Goal: Task Accomplishment & Management: Use online tool/utility

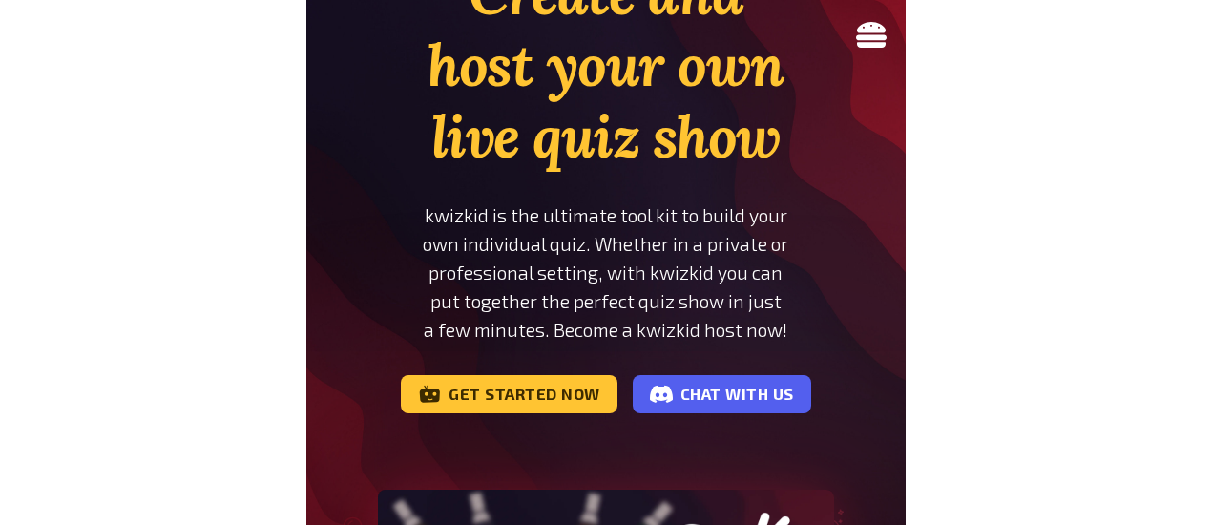
scroll to position [191, 0]
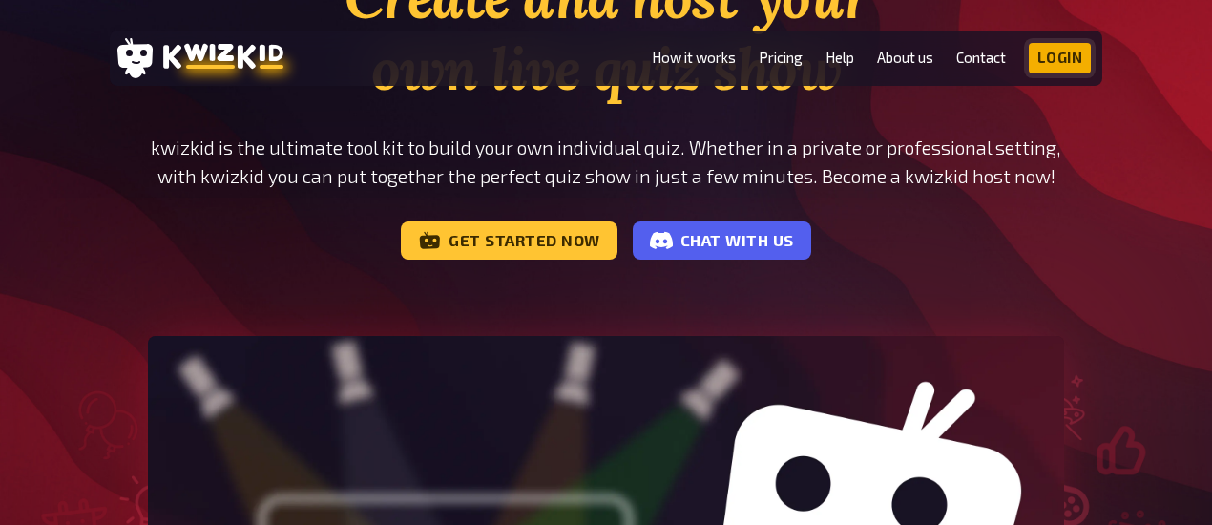
click at [599, 53] on link "Login" at bounding box center [1060, 58] width 63 height 31
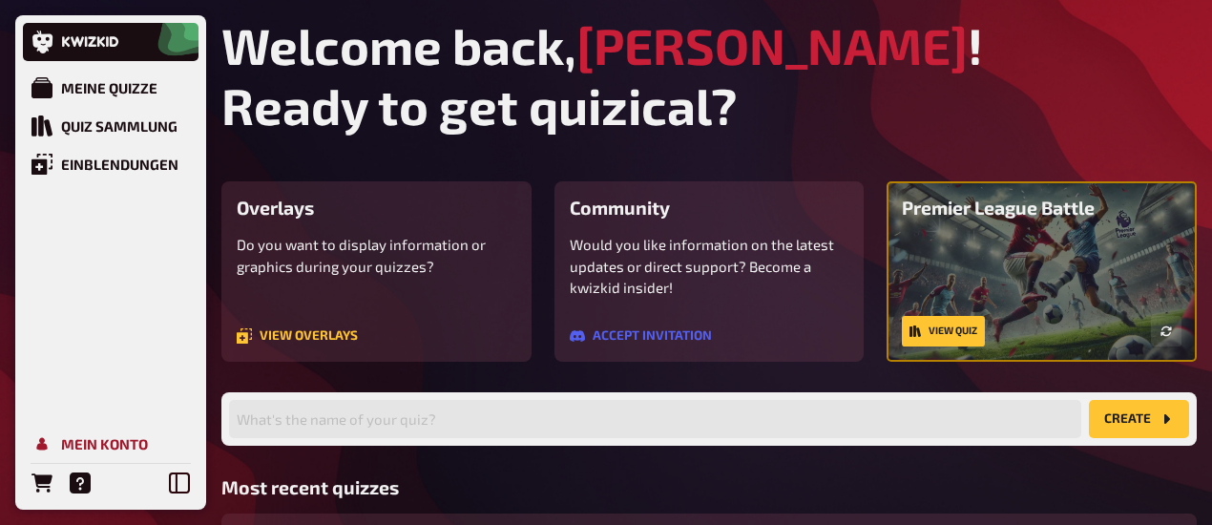
click at [104, 443] on div "Mein Konto" at bounding box center [104, 443] width 87 height 17
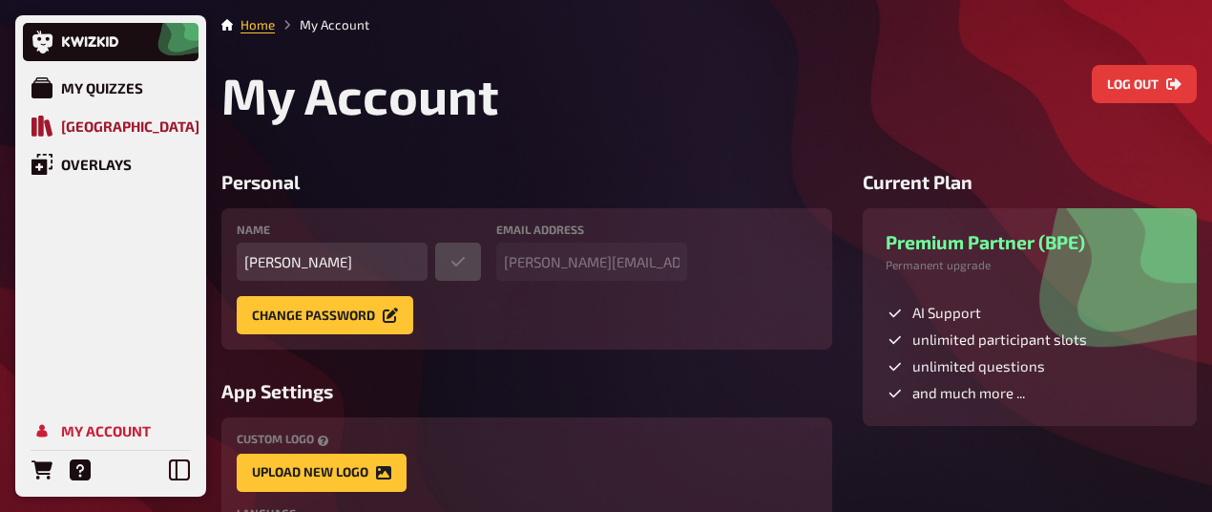
click at [89, 132] on div "[GEOGRAPHIC_DATA]" at bounding box center [130, 125] width 138 height 17
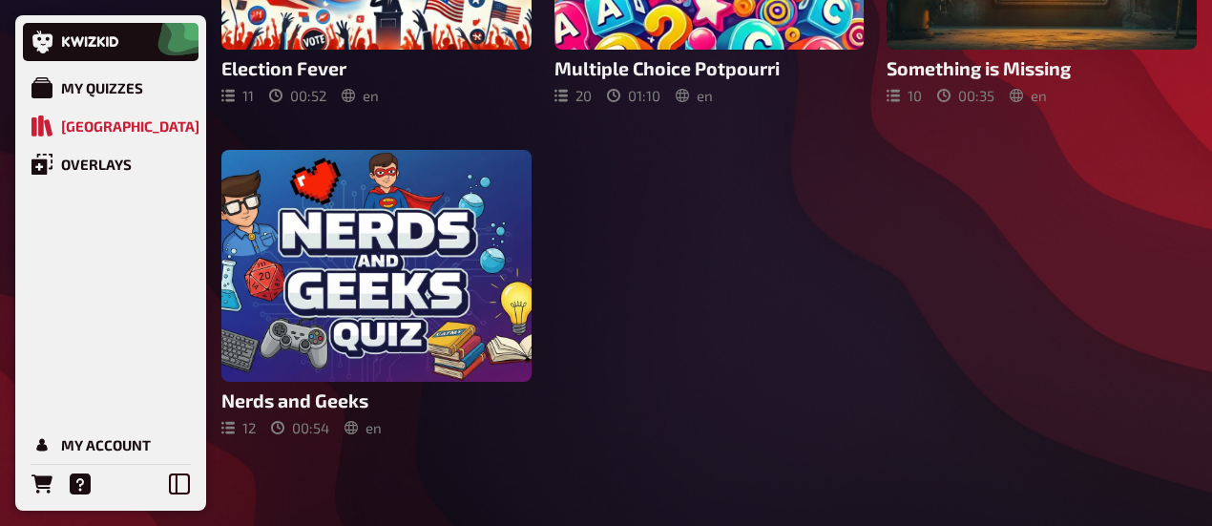
scroll to position [1022, 0]
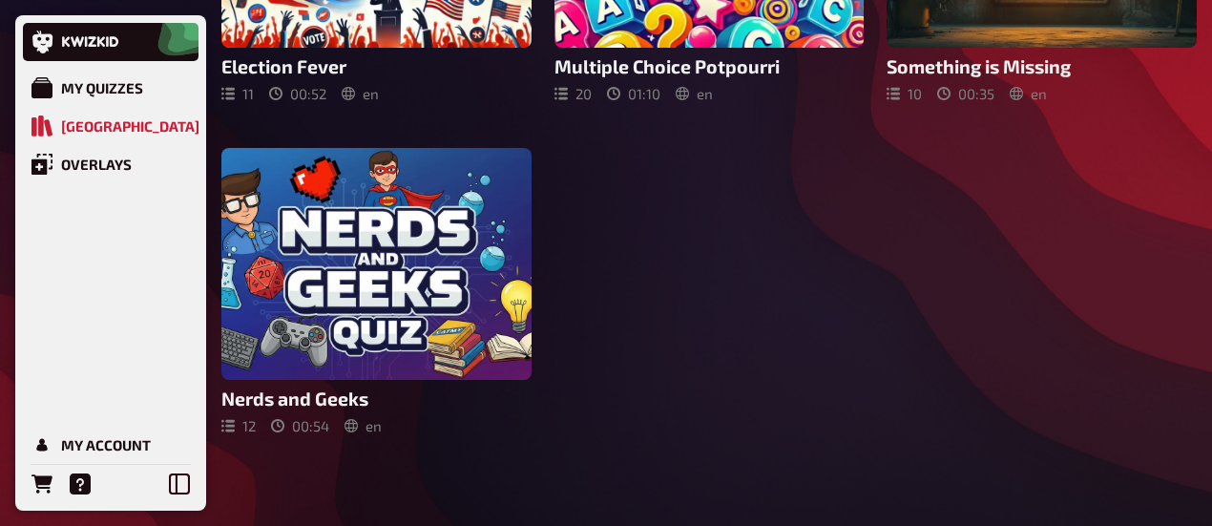
drag, startPoint x: 101, startPoint y: 83, endPoint x: 537, endPoint y: 54, distance: 436.3
click at [101, 81] on div "My Quizzes" at bounding box center [102, 87] width 82 height 17
click at [101, 86] on div "My Quizzes" at bounding box center [102, 87] width 82 height 17
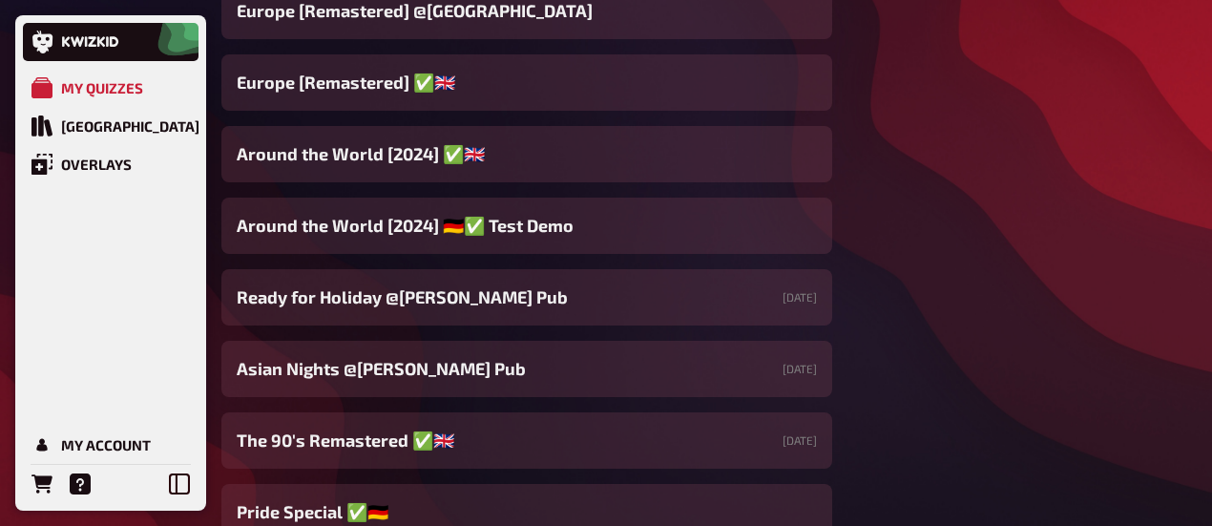
scroll to position [545, 0]
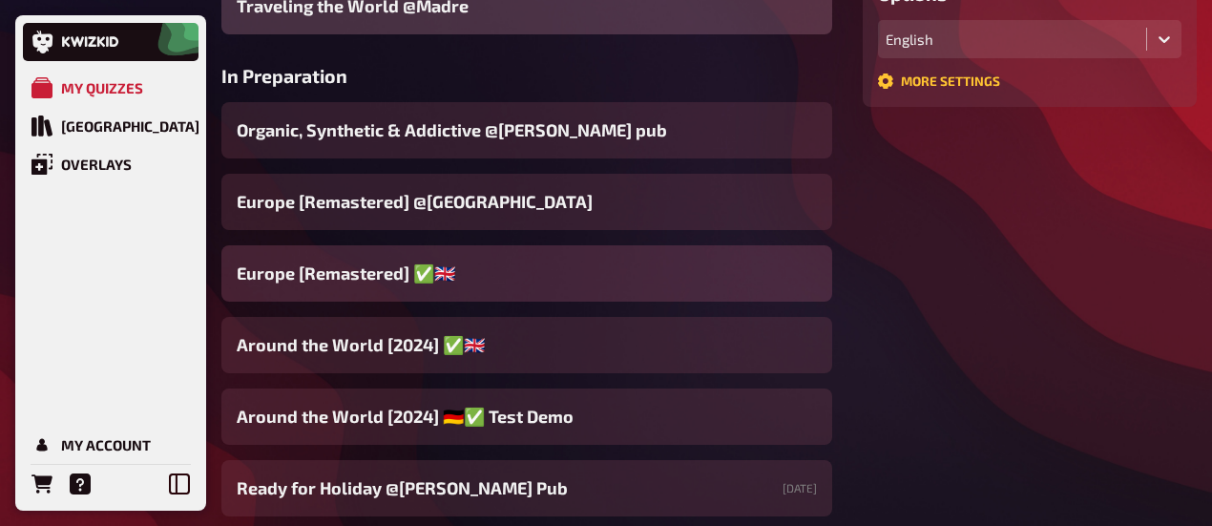
click at [341, 284] on span "Europe [Remastered] ✅​🇬🇧​" at bounding box center [346, 274] width 219 height 26
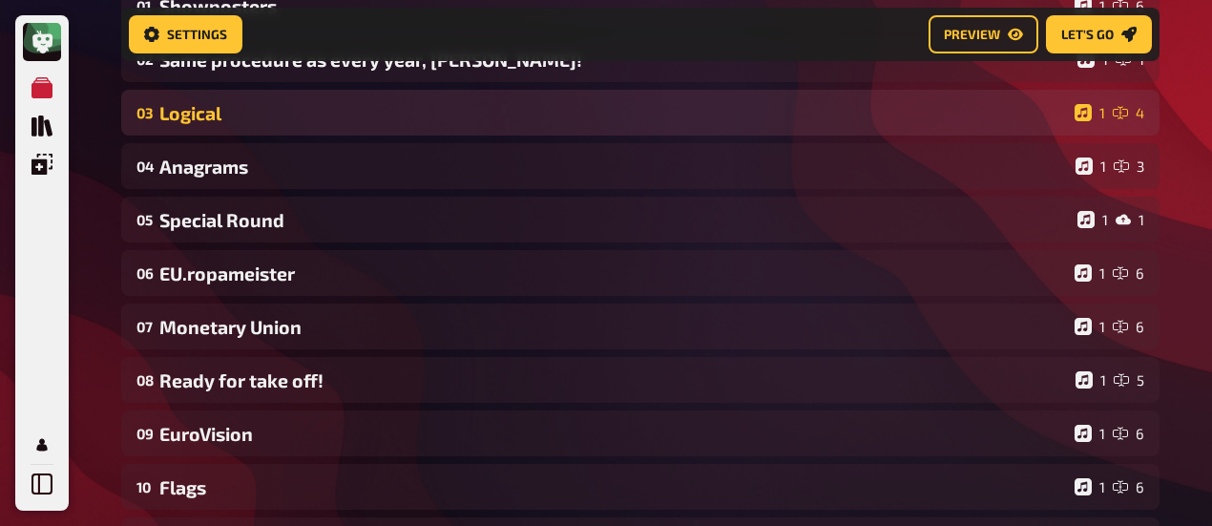
scroll to position [85, 0]
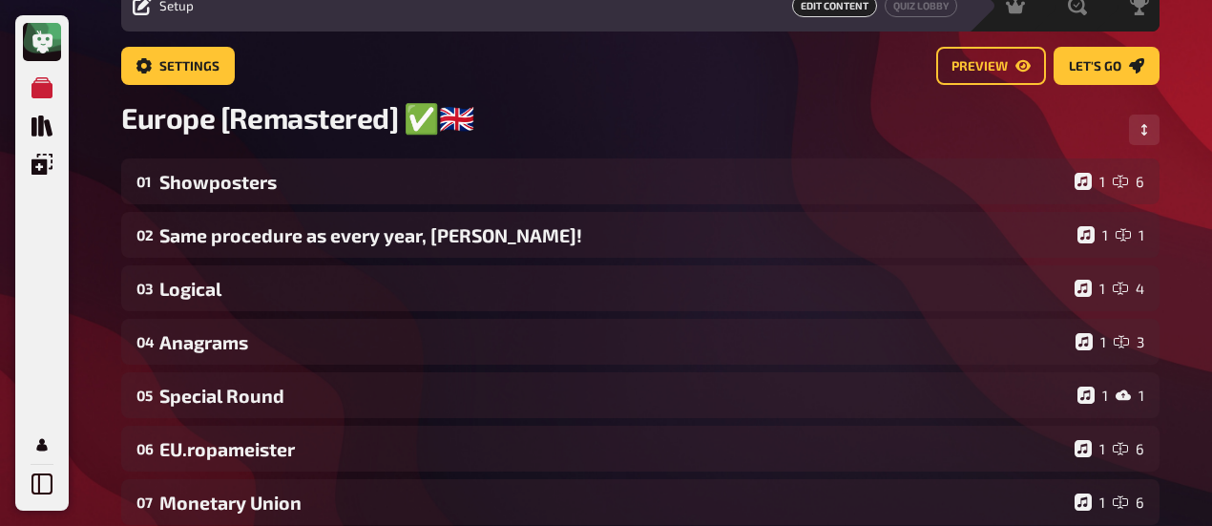
click at [350, 91] on div "Settings Preview Let's go" at bounding box center [640, 73] width 1039 height 53
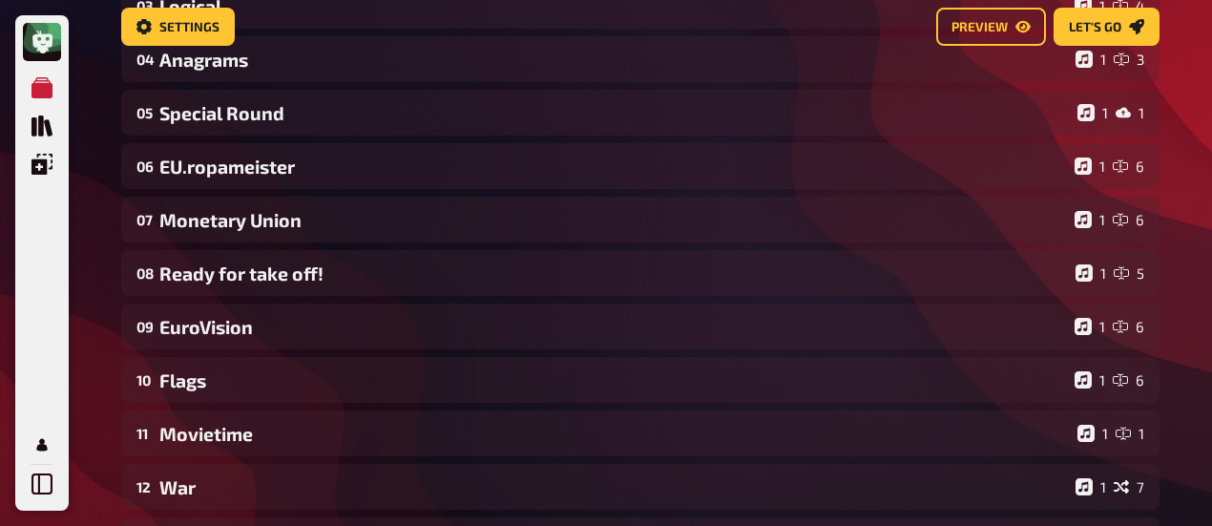
scroll to position [0, 0]
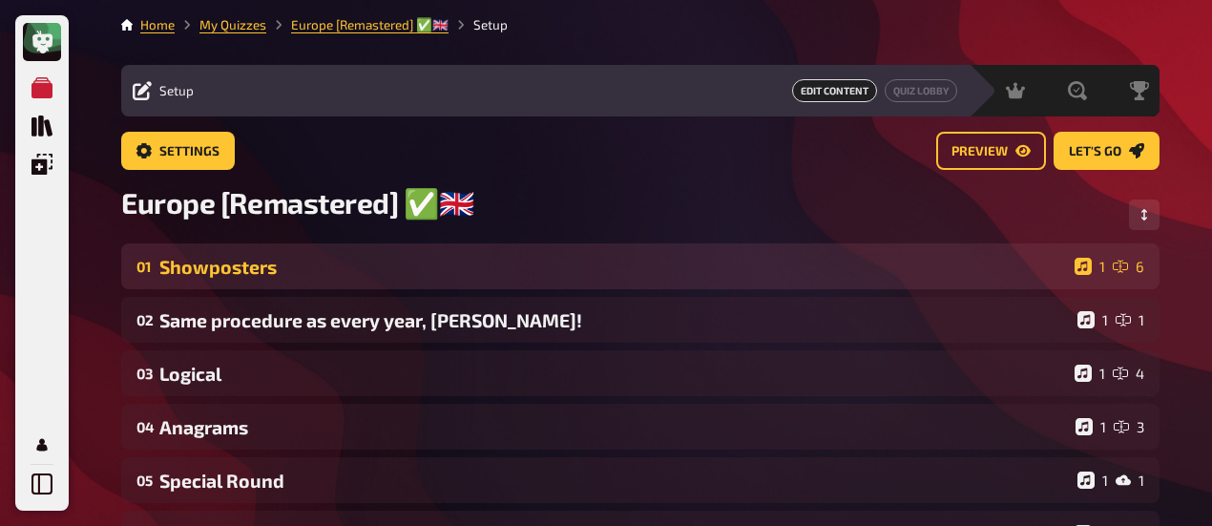
click at [213, 283] on div "01 Showposters 1 6" at bounding box center [640, 266] width 1039 height 46
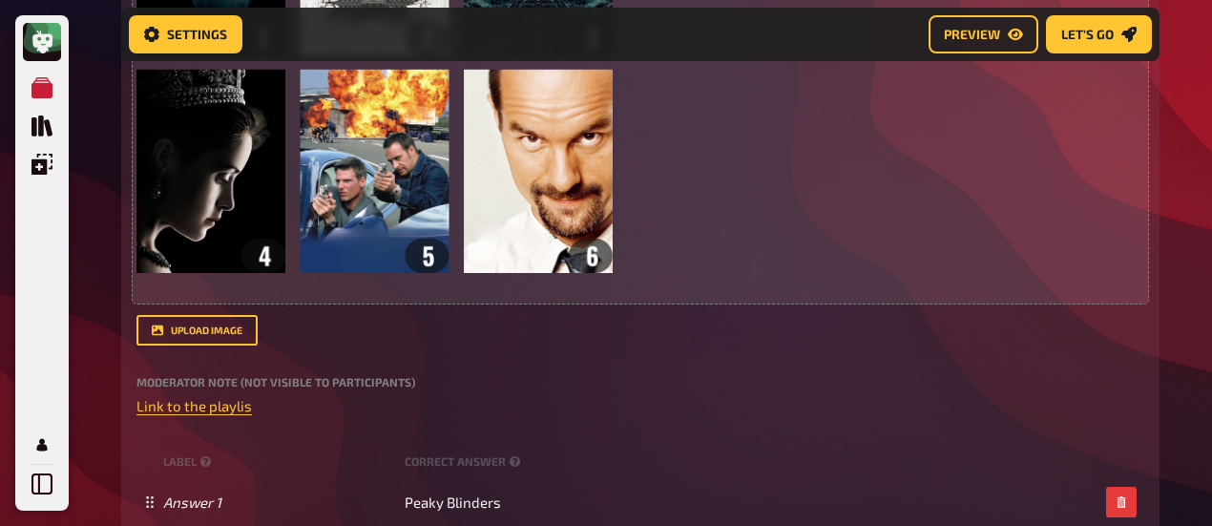
scroll to position [674, 0]
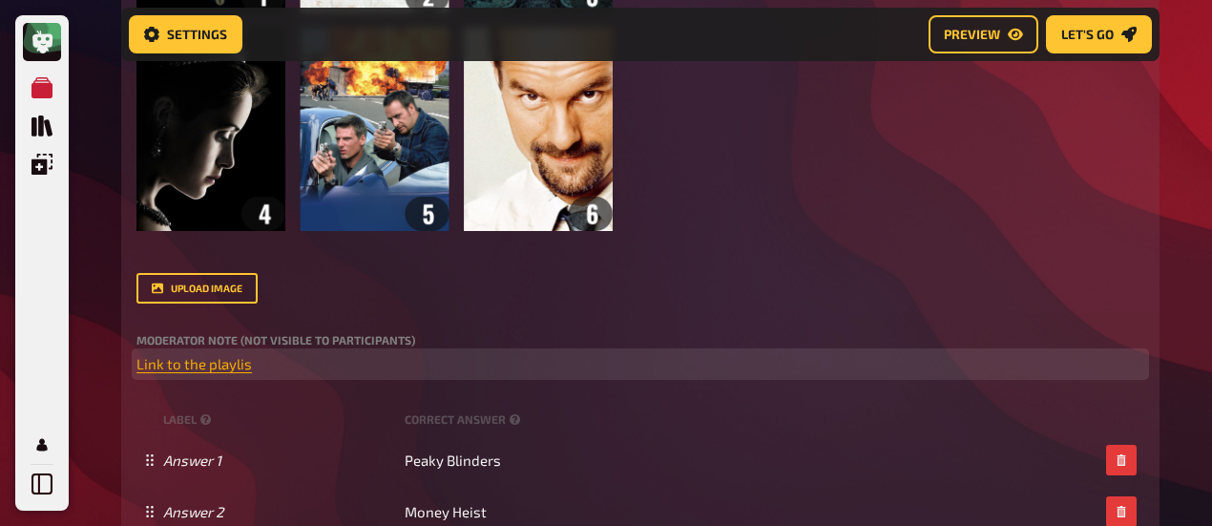
click at [221, 368] on span "Link to the playlis" at bounding box center [195, 363] width 116 height 17
click at [211, 322] on button "button" at bounding box center [219, 330] width 31 height 31
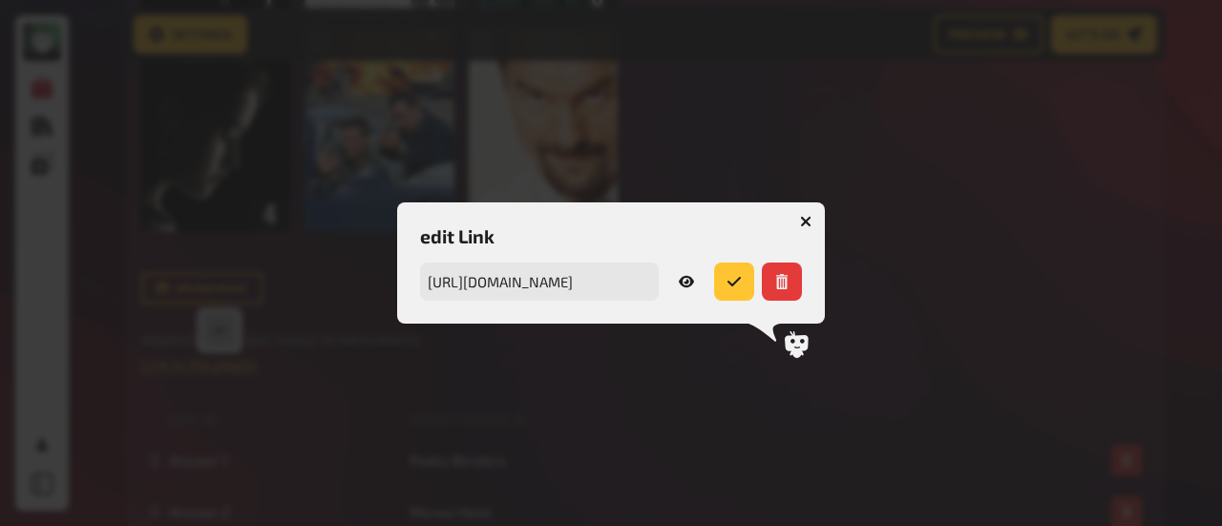
click at [814, 219] on button "button" at bounding box center [805, 221] width 31 height 31
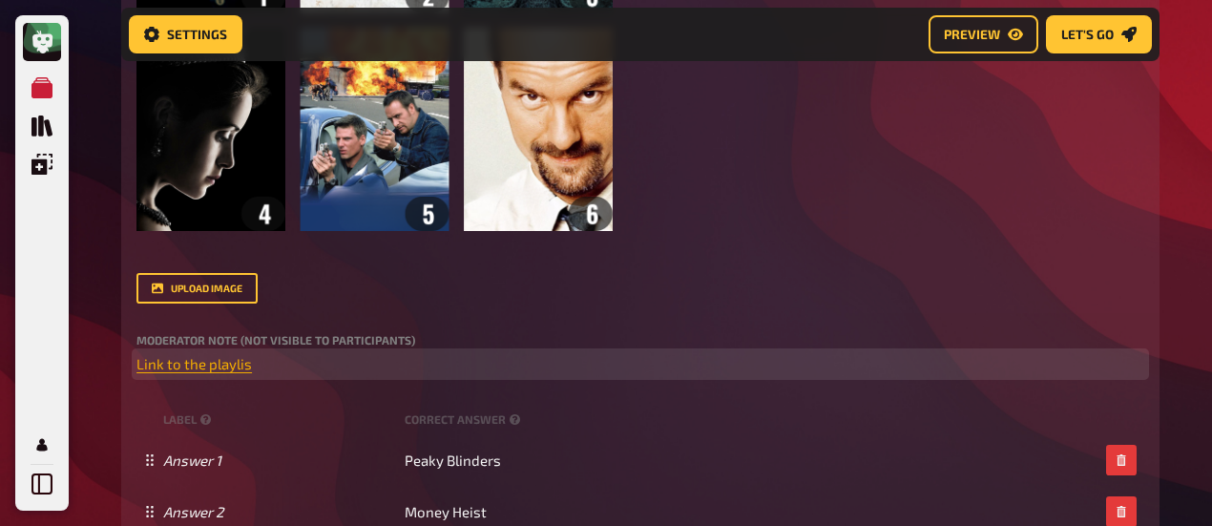
click at [230, 372] on span "Link to the playlis" at bounding box center [195, 363] width 116 height 17
click at [195, 371] on span "Link to the playlis" at bounding box center [195, 363] width 116 height 17
click at [199, 339] on button "button" at bounding box center [196, 330] width 31 height 31
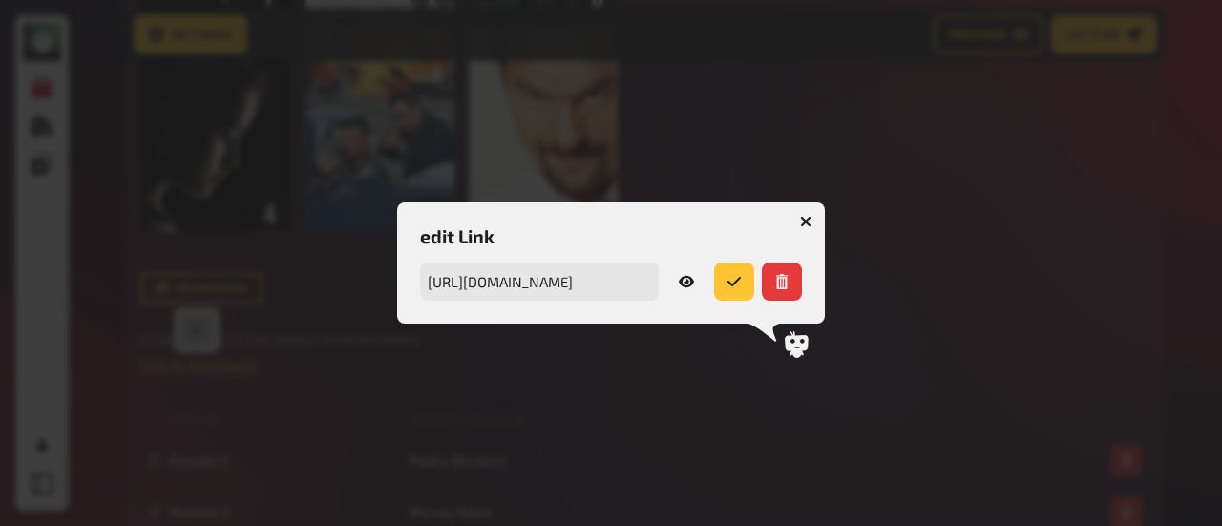
click at [815, 221] on button "button" at bounding box center [805, 221] width 31 height 31
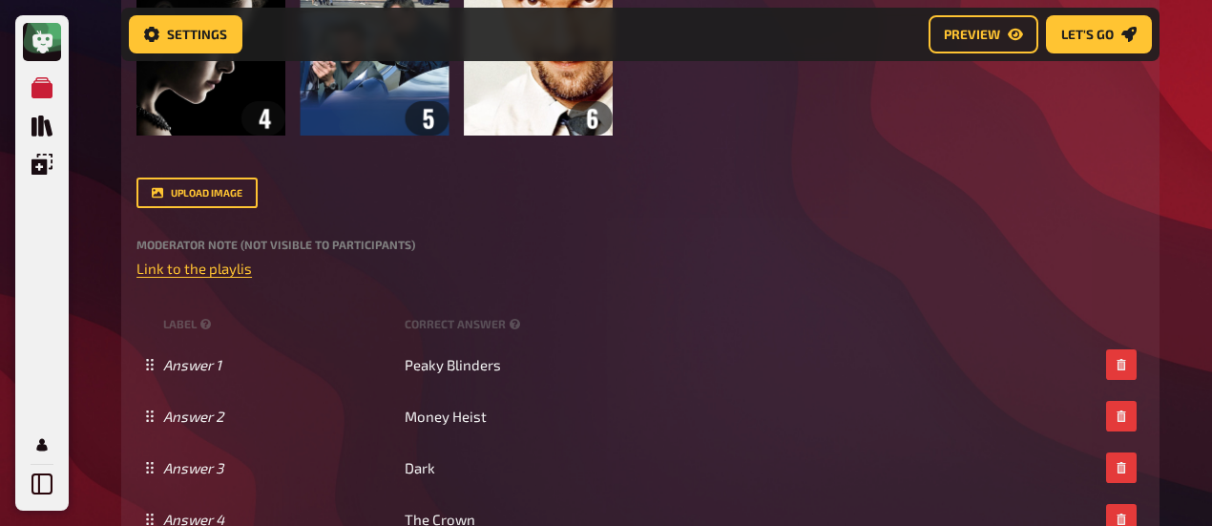
scroll to position [579, 0]
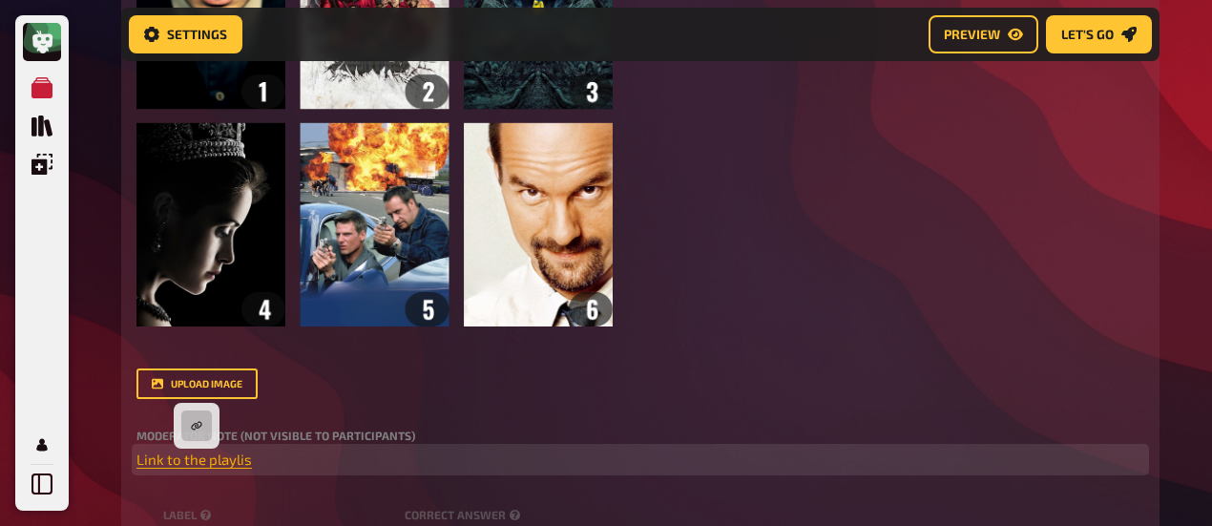
click at [203, 461] on span "Link to the playlis" at bounding box center [195, 459] width 116 height 17
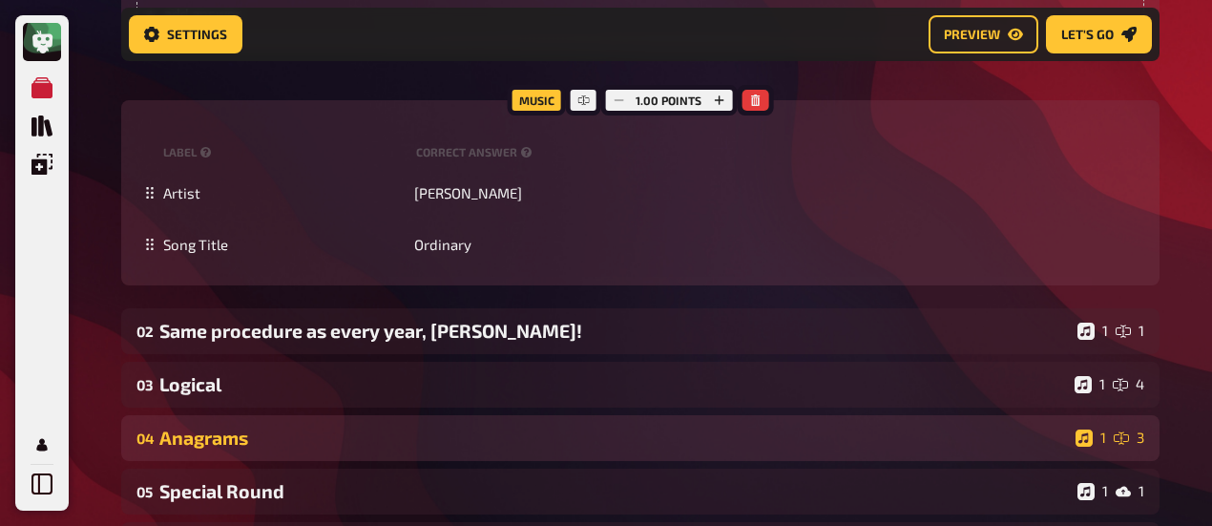
scroll to position [1533, 0]
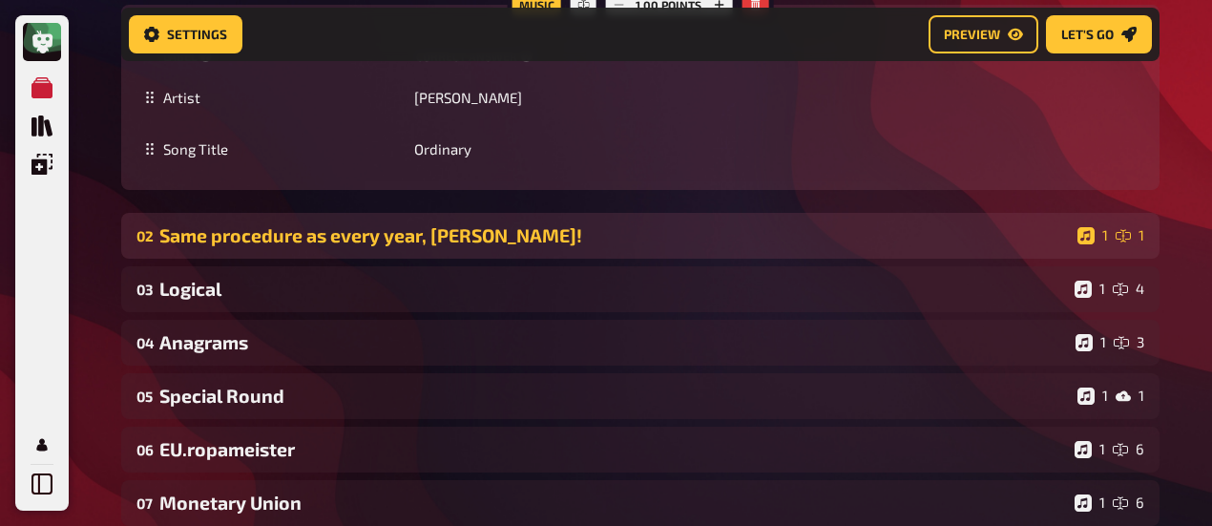
click at [270, 243] on div "Same procedure as every year, [PERSON_NAME]!" at bounding box center [614, 235] width 911 height 22
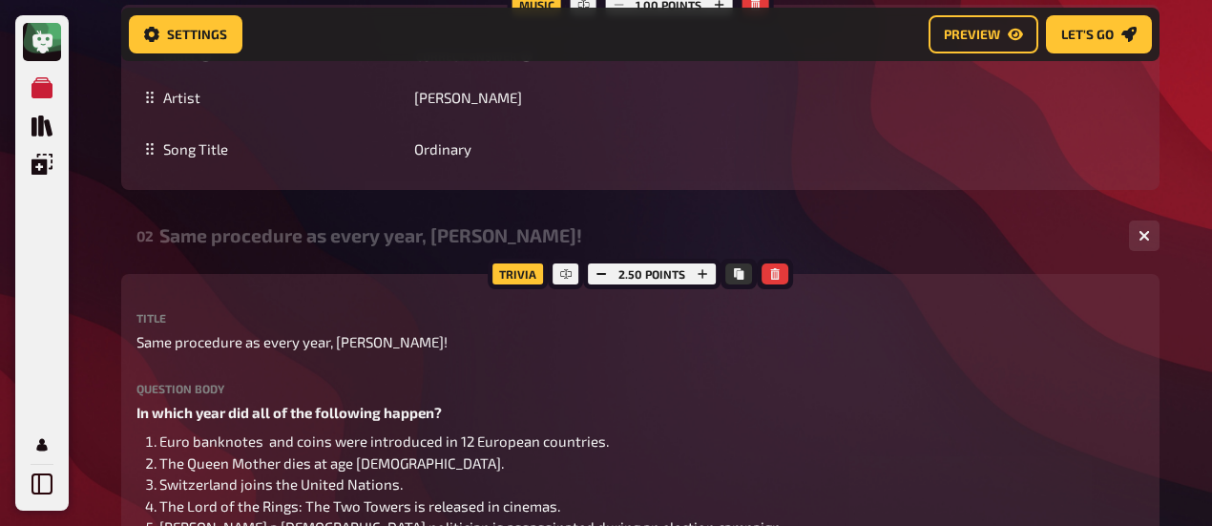
click at [325, 242] on div "Same procedure as every year, [PERSON_NAME]!" at bounding box center [636, 235] width 955 height 22
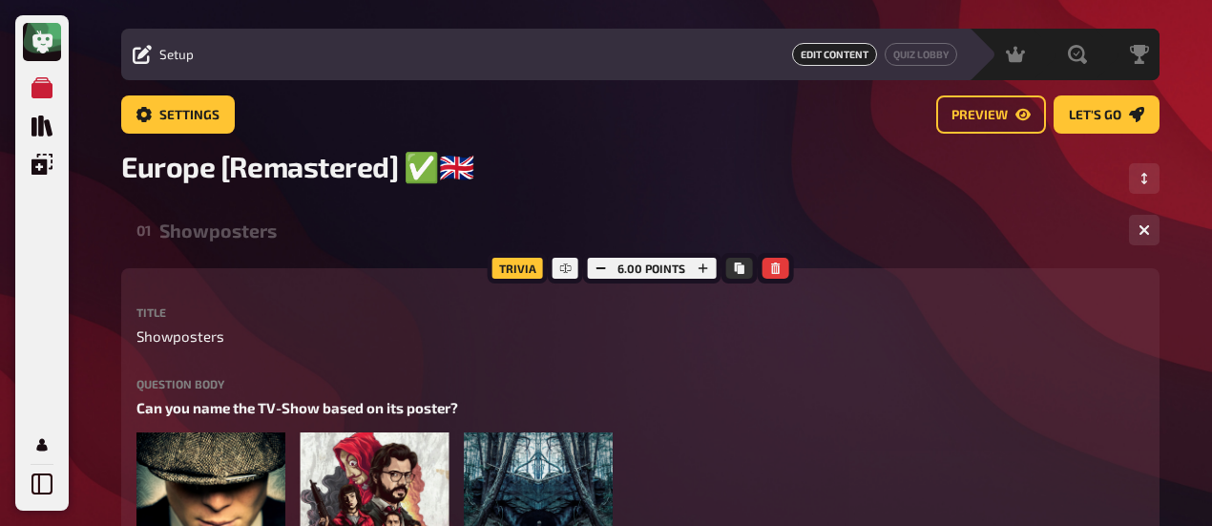
scroll to position [0, 0]
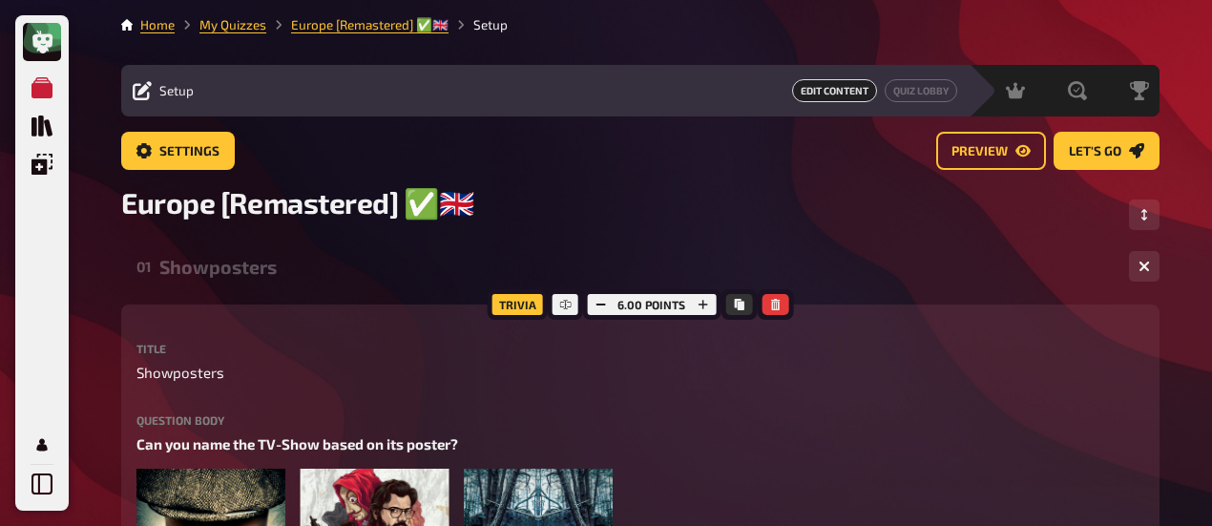
click at [223, 262] on div "Showposters" at bounding box center [636, 267] width 955 height 22
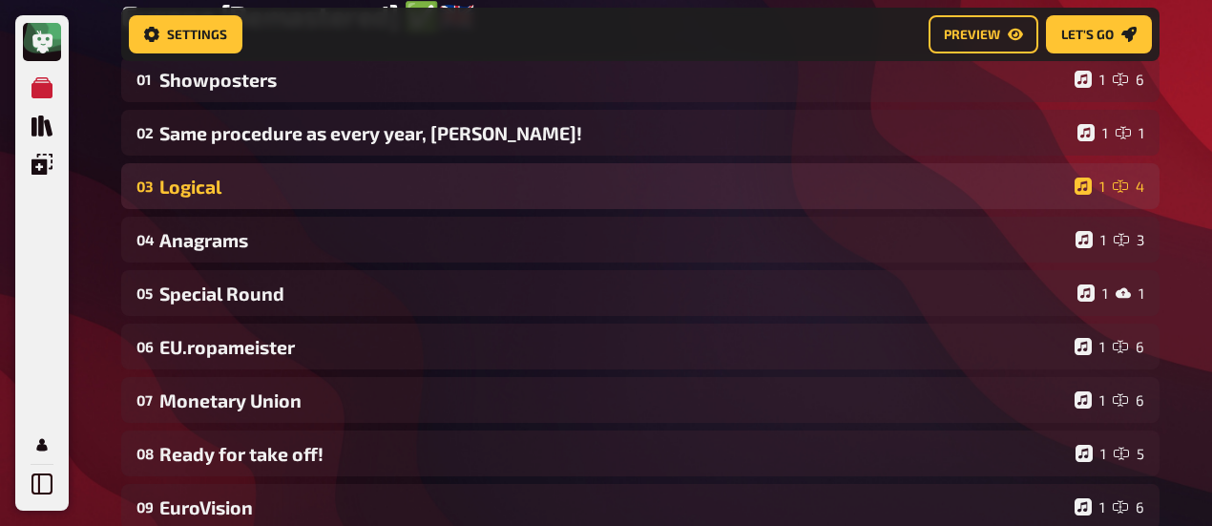
scroll to position [206, 0]
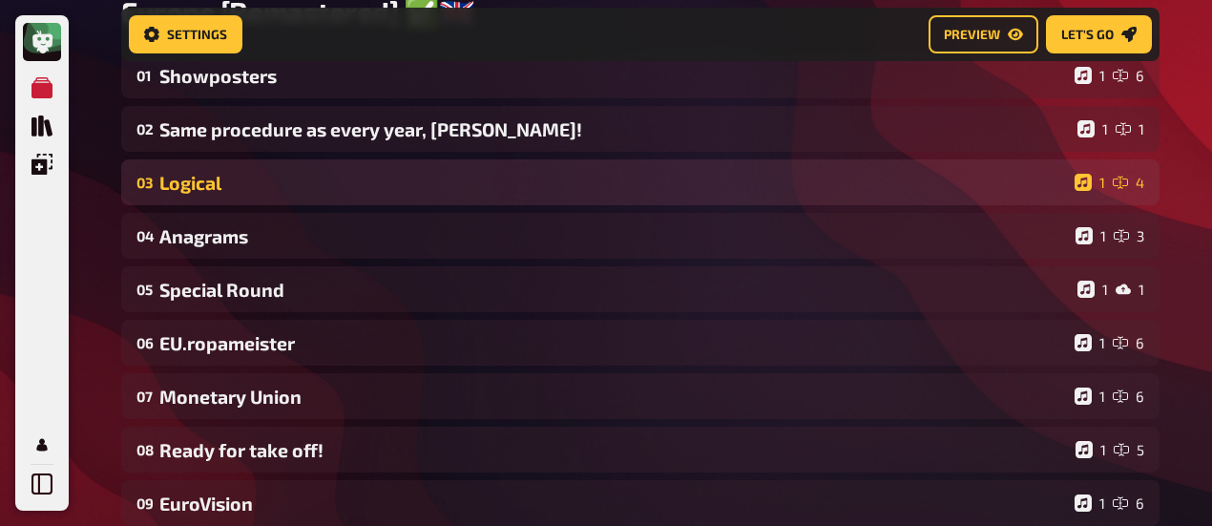
click at [221, 190] on div "Logical" at bounding box center [613, 183] width 908 height 22
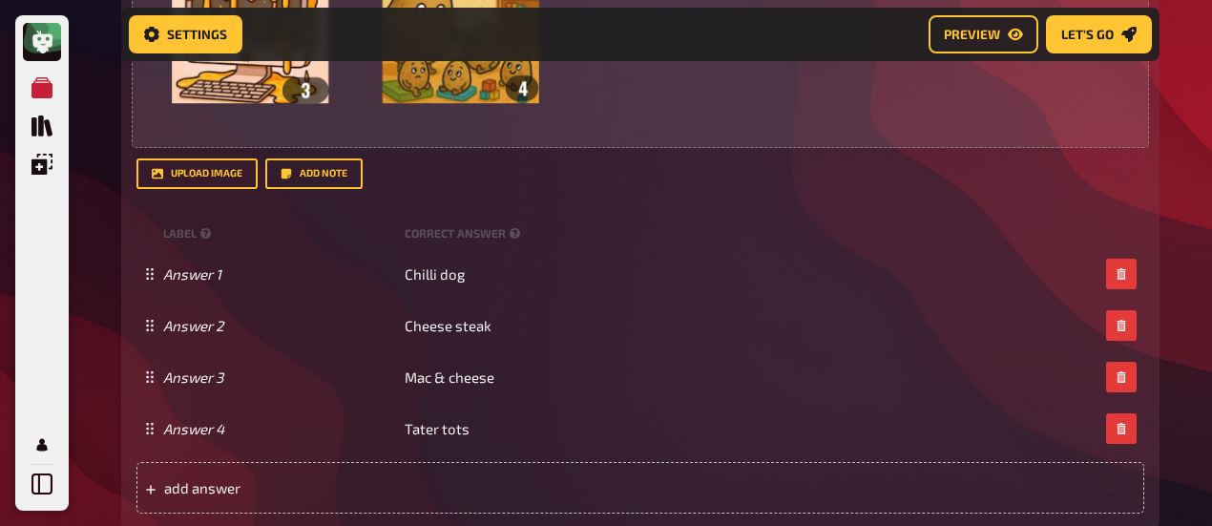
scroll to position [1161, 0]
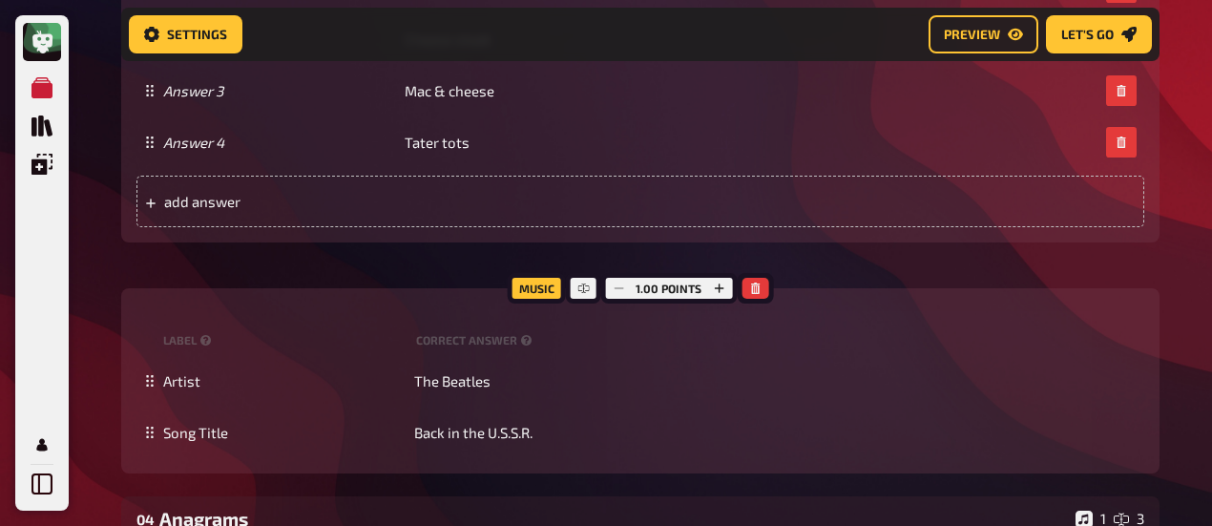
click at [113, 284] on div "Home My Quizzes Europe [Remastered] ✅​🇬🇧​ Setup Setup Edit Content Quiz Lobby H…" at bounding box center [640, 144] width 1069 height 2610
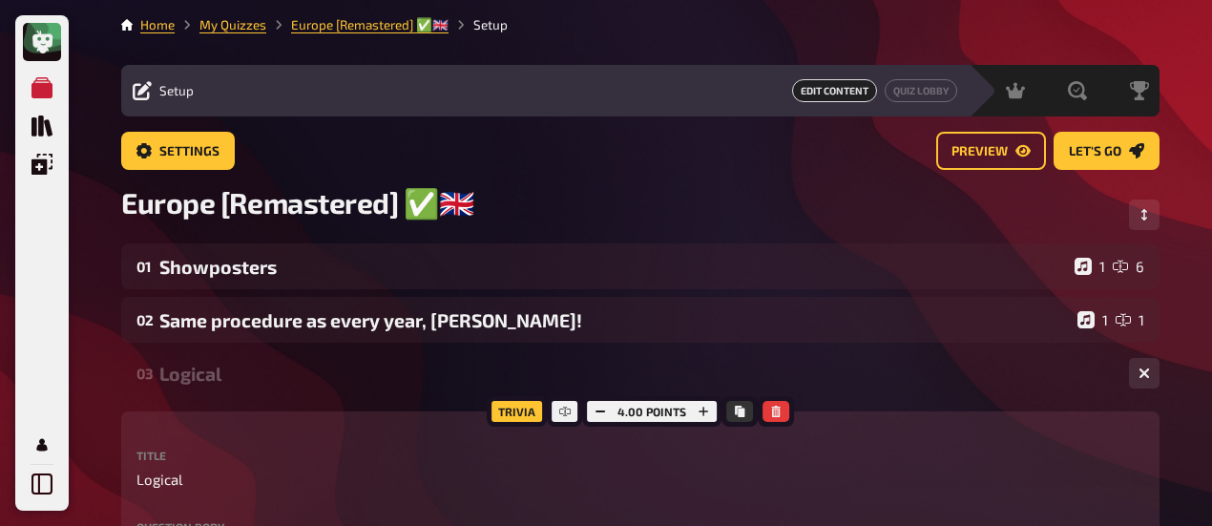
scroll to position [0, 0]
click at [1111, 153] on span "Let's go" at bounding box center [1095, 151] width 53 height 13
